Goal: Information Seeking & Learning: Learn about a topic

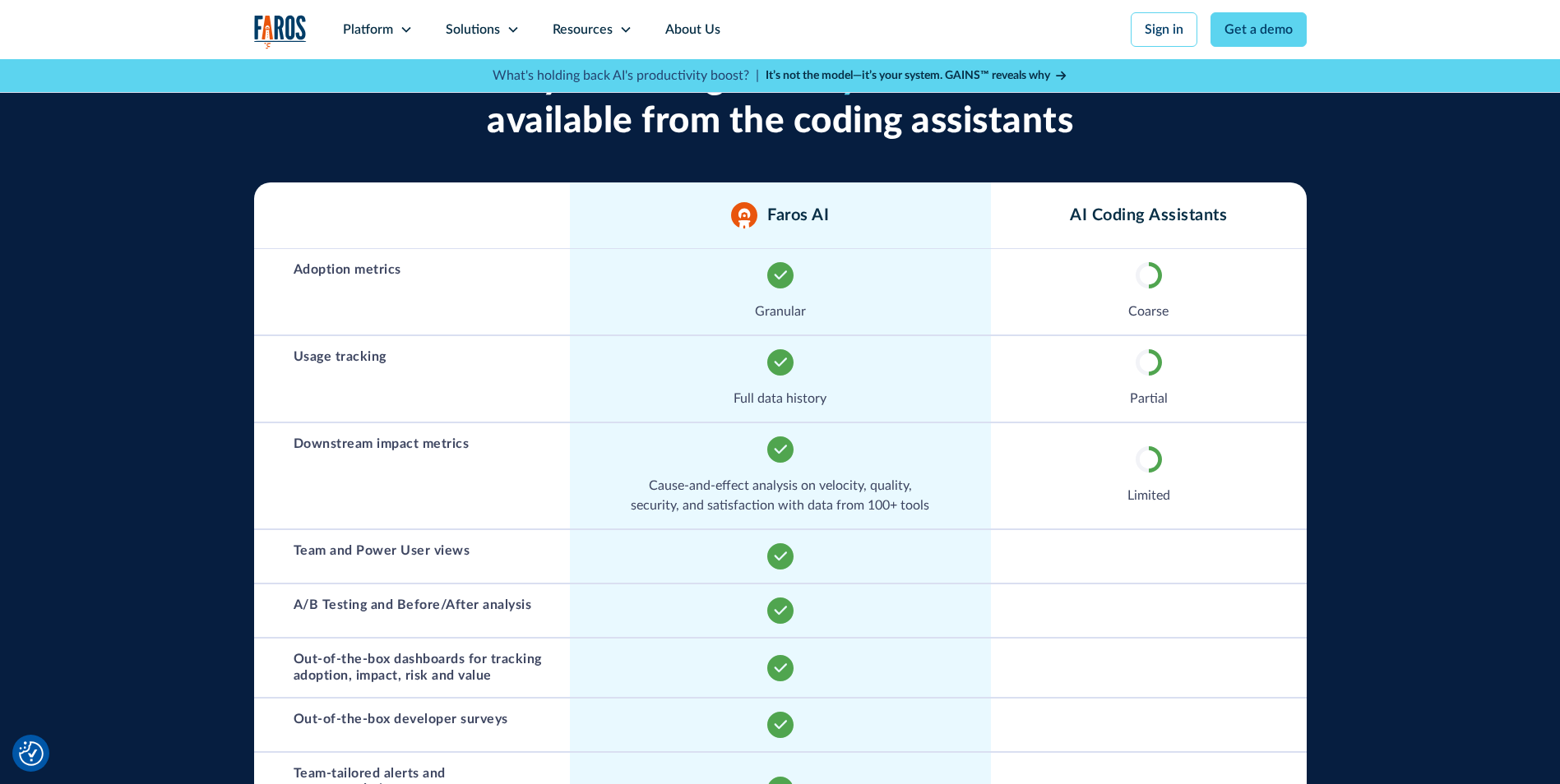
click at [461, 552] on h3 "Team and Power User views" at bounding box center [382, 551] width 177 height 16
click at [997, 388] on div "Partial" at bounding box center [1148, 379] width 316 height 86
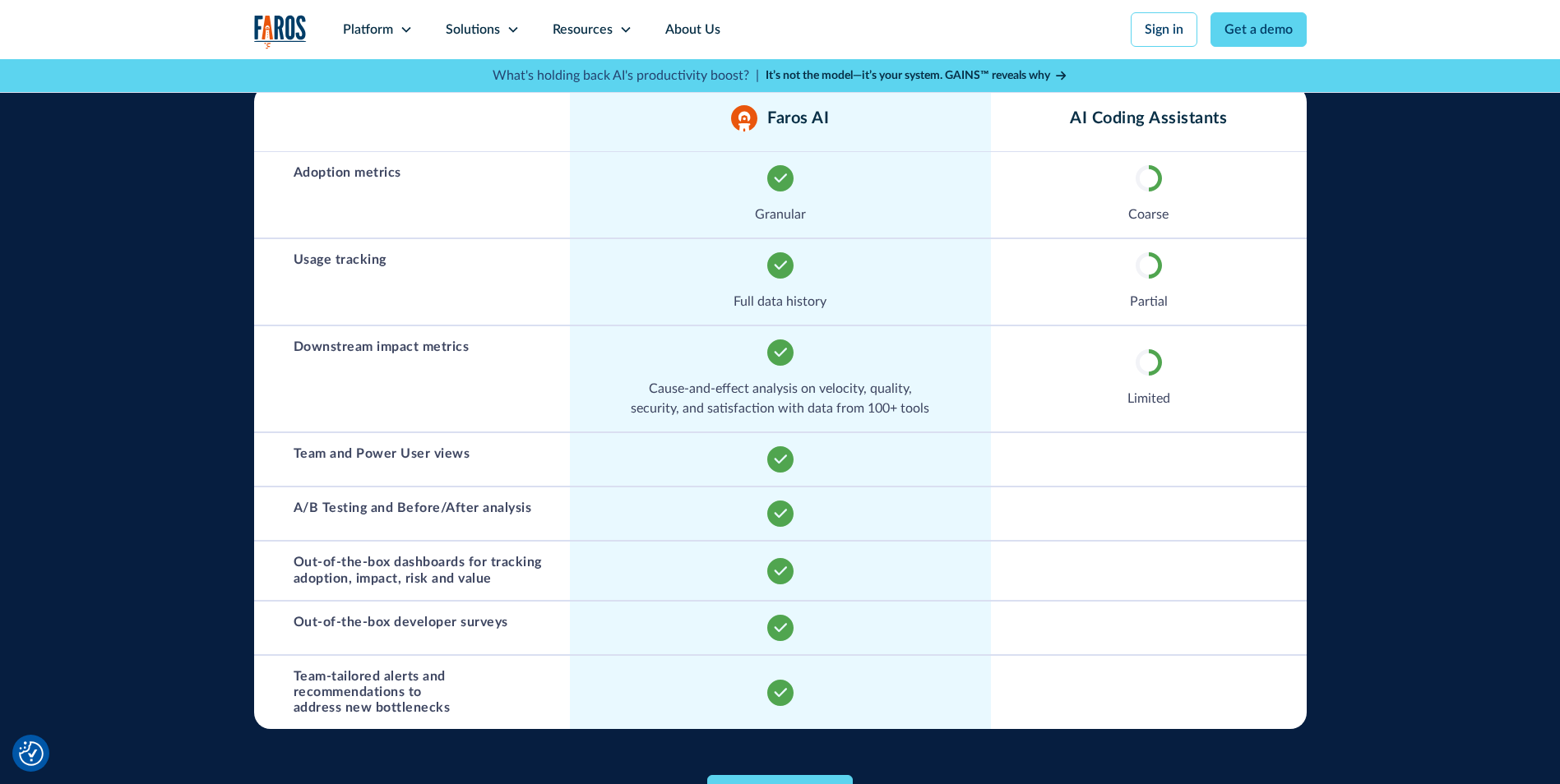
scroll to position [904, 0]
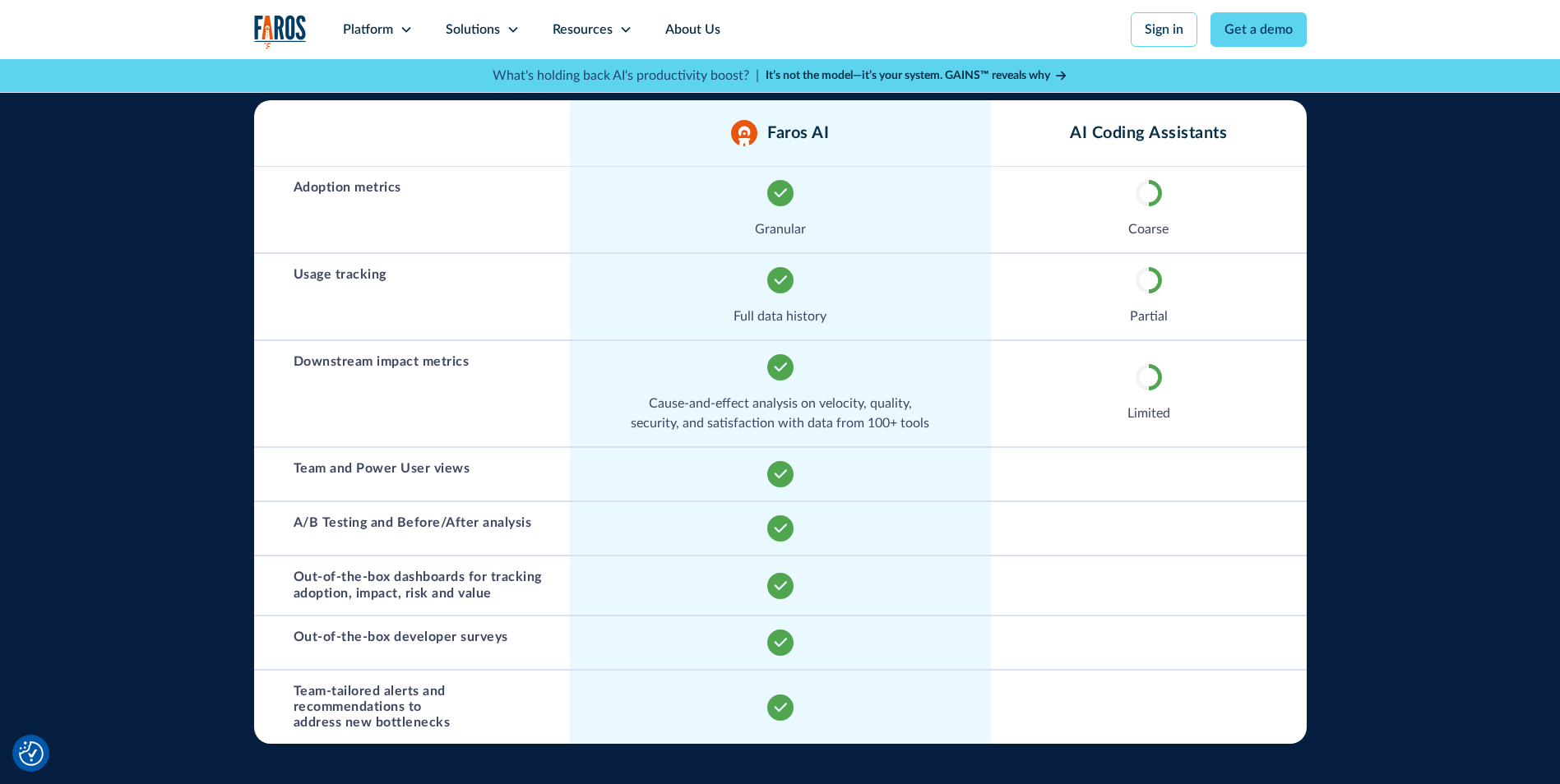
click at [670, 422] on p "Cause-and-effect analysis on velocity, quality, security, and satisfaction with…" at bounding box center [780, 413] width 388 height 39
click at [658, 388] on div "Cause-and-effect analysis on velocity, quality, security, and satisfaction with…" at bounding box center [780, 393] width 421 height 105
click at [657, 417] on p "Cause-and-effect analysis on velocity, quality, security, and satisfaction with…" at bounding box center [780, 413] width 388 height 39
click at [421, 479] on div "Team and Power User views" at bounding box center [411, 475] width 316 height 52
drag, startPoint x: 302, startPoint y: 519, endPoint x: 647, endPoint y: 523, distance: 345.0
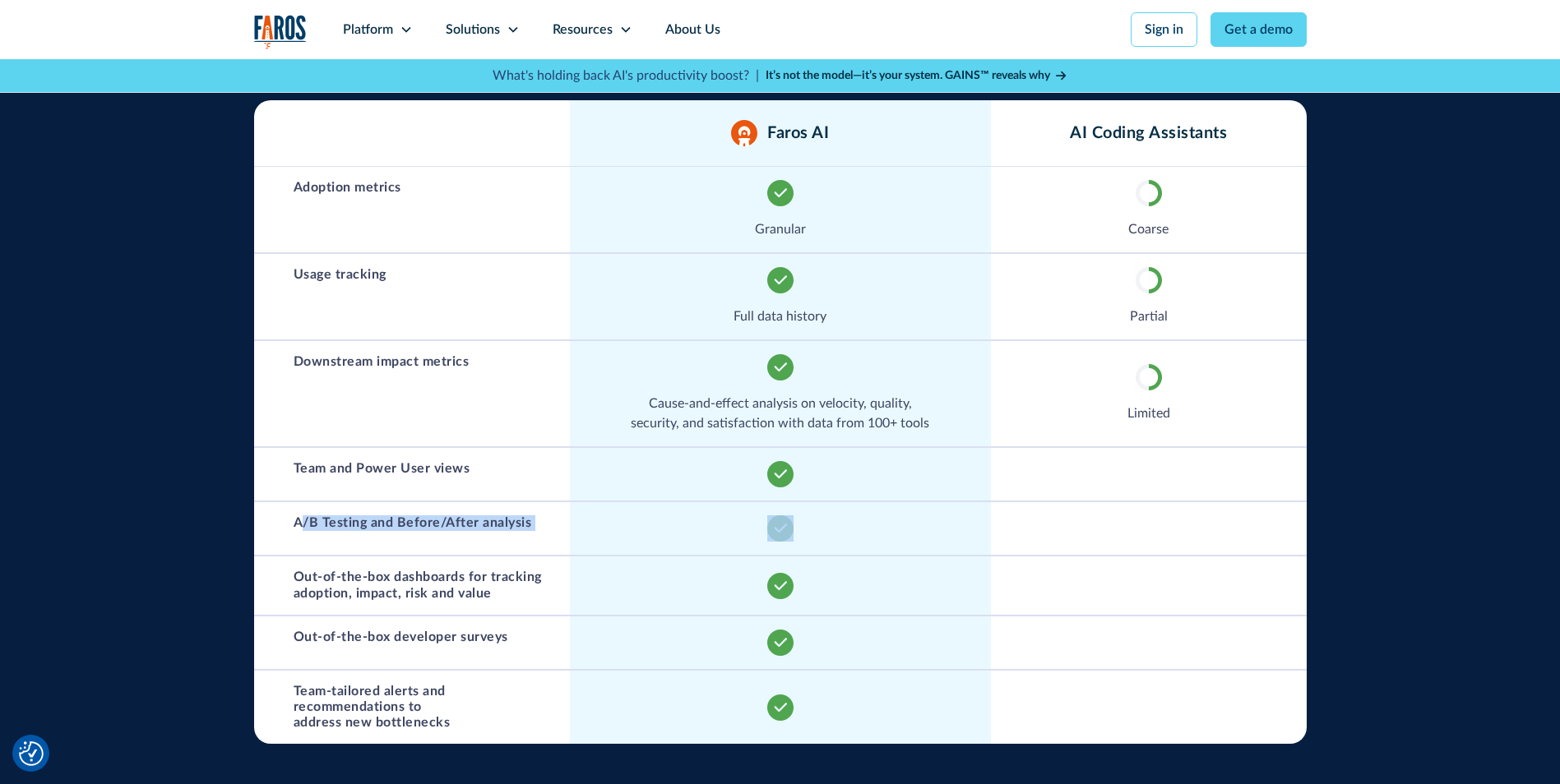
click at [647, 523] on div "A/B Testing and Before/After analysis" at bounding box center [780, 529] width 1053 height 54
drag, startPoint x: 647, startPoint y: 523, endPoint x: 542, endPoint y: 545, distance: 107.3
click at [547, 532] on div "A/B Testing and Before/After analysis" at bounding box center [411, 529] width 316 height 52
click at [371, 549] on div "A/B Testing and Before/After analysis" at bounding box center [411, 529] width 316 height 52
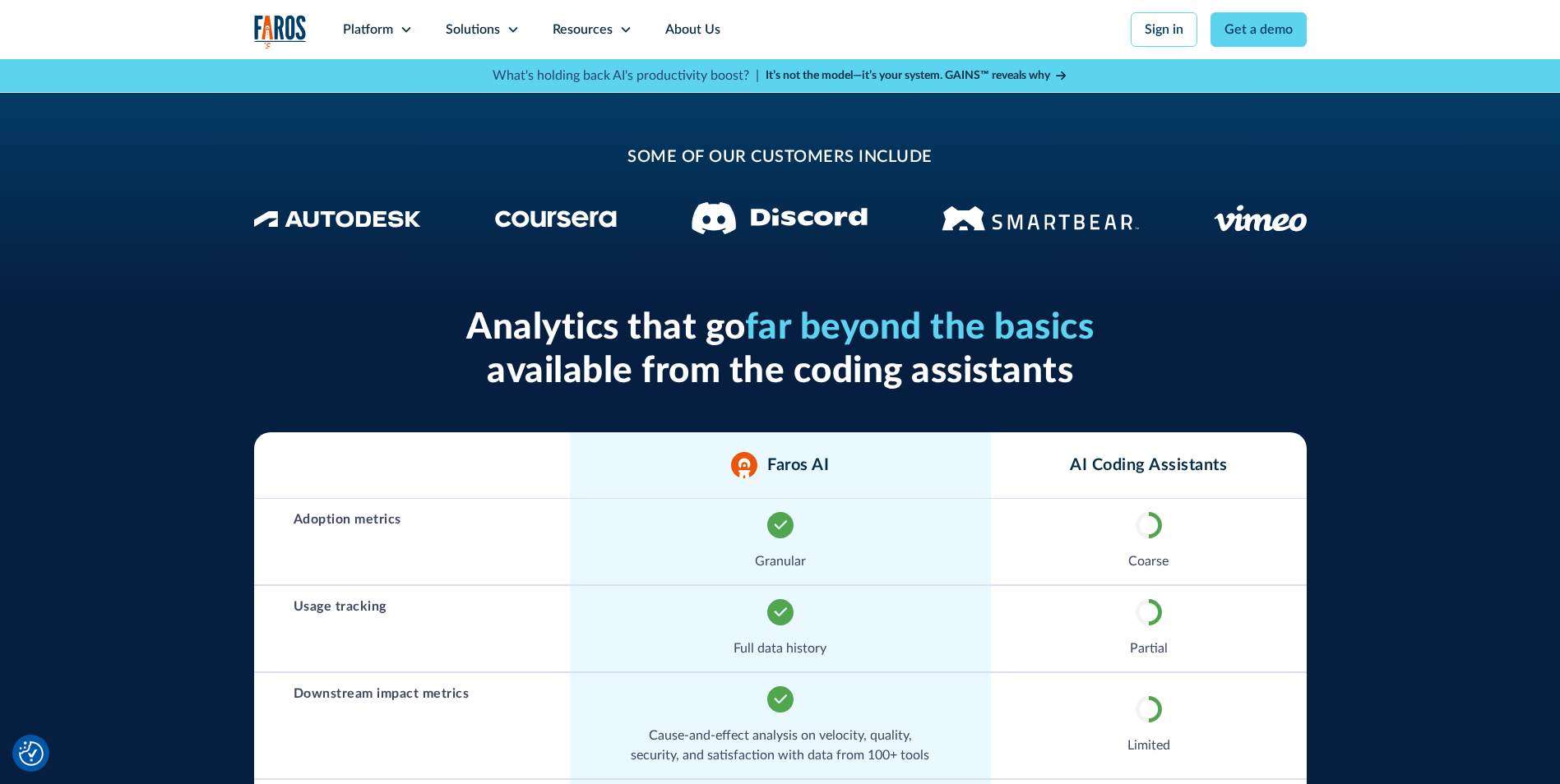
scroll to position [575, 0]
